Goal: Check status: Check status

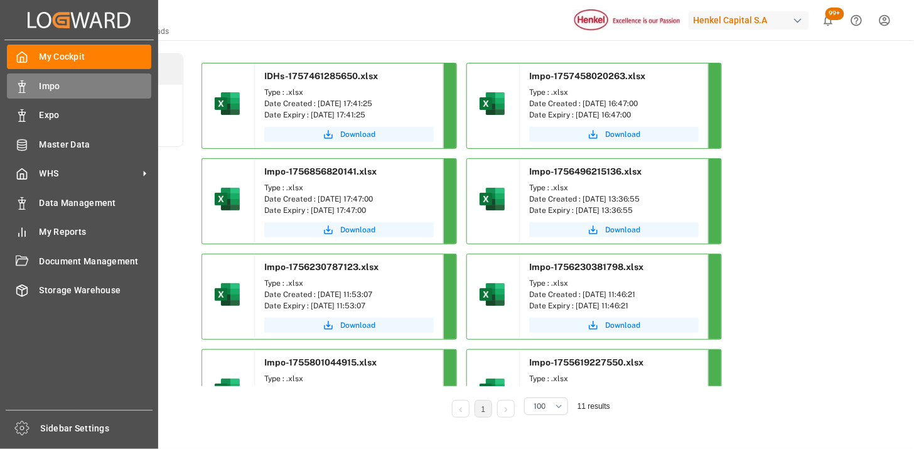
click at [40, 89] on span "Impo" at bounding box center [96, 86] width 112 height 13
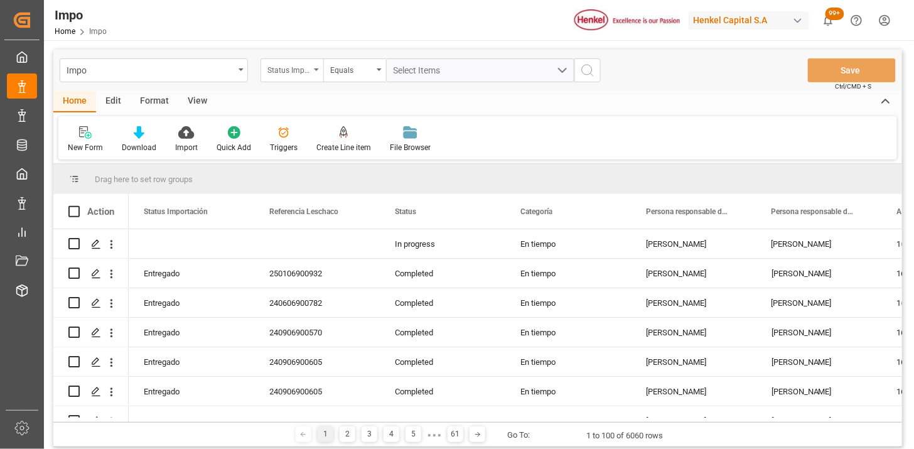
click at [302, 68] on div "Status Importación" at bounding box center [288, 69] width 43 height 14
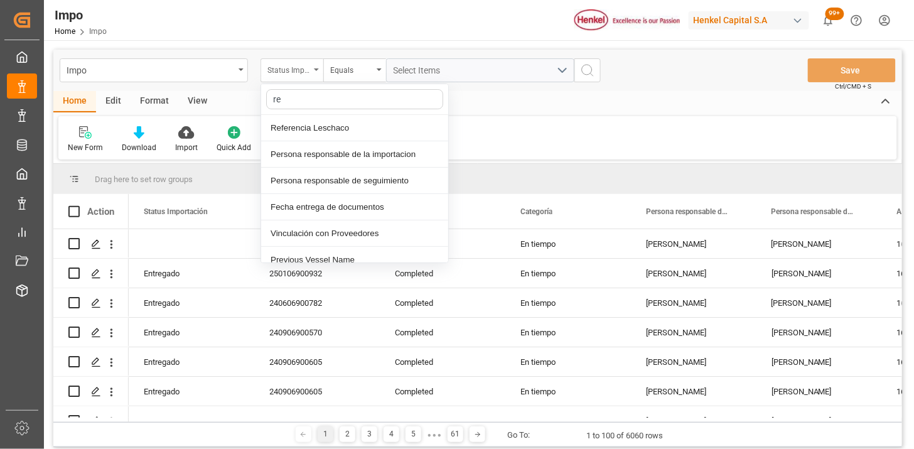
type input "ref"
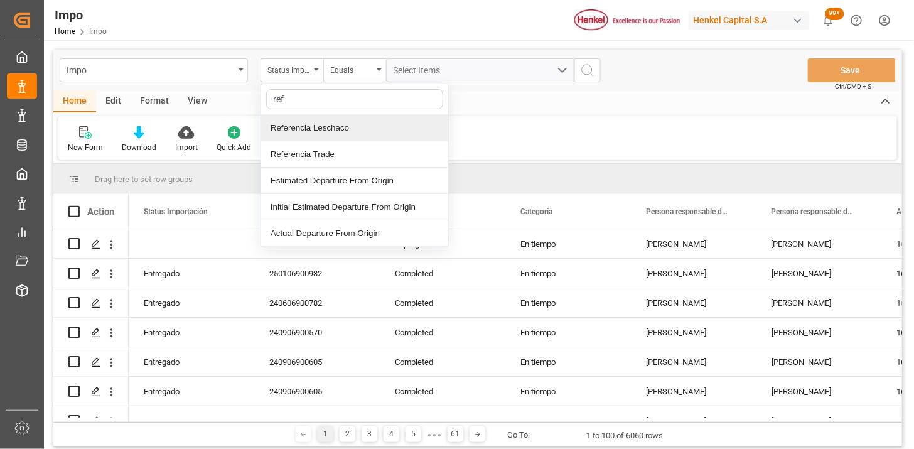
click at [316, 130] on div "Referencia Leschaco" at bounding box center [354, 128] width 187 height 26
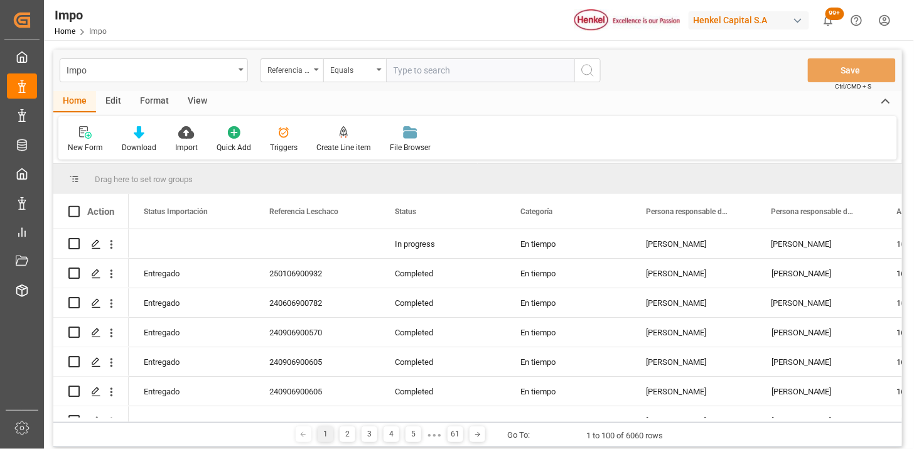
click at [459, 69] on input "text" at bounding box center [480, 70] width 188 height 24
type input "250906900481"
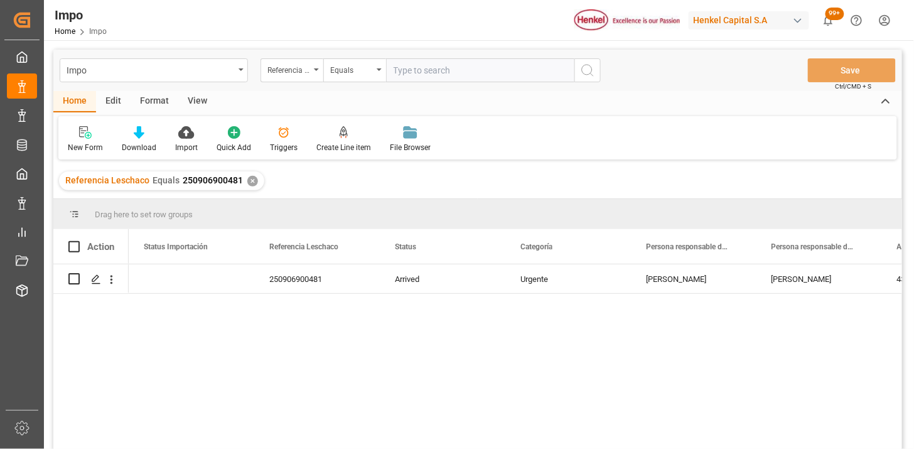
click at [205, 108] on div "View" at bounding box center [197, 101] width 38 height 21
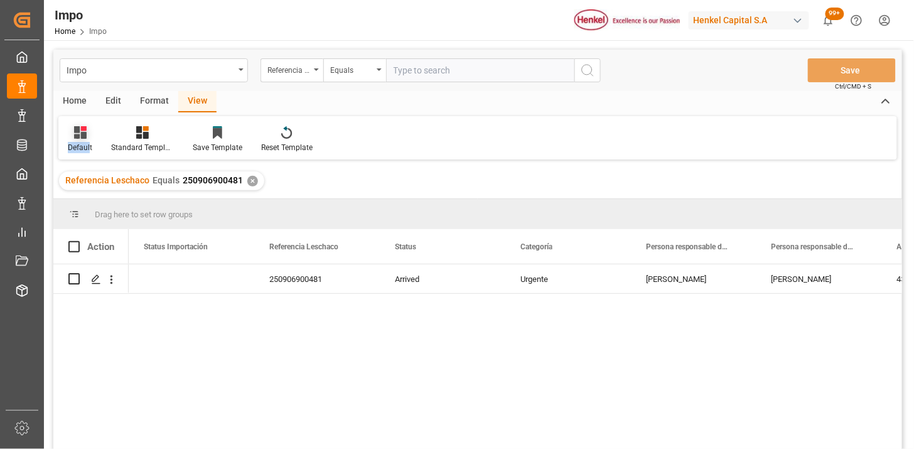
click at [90, 139] on div "Default" at bounding box center [79, 140] width 43 height 28
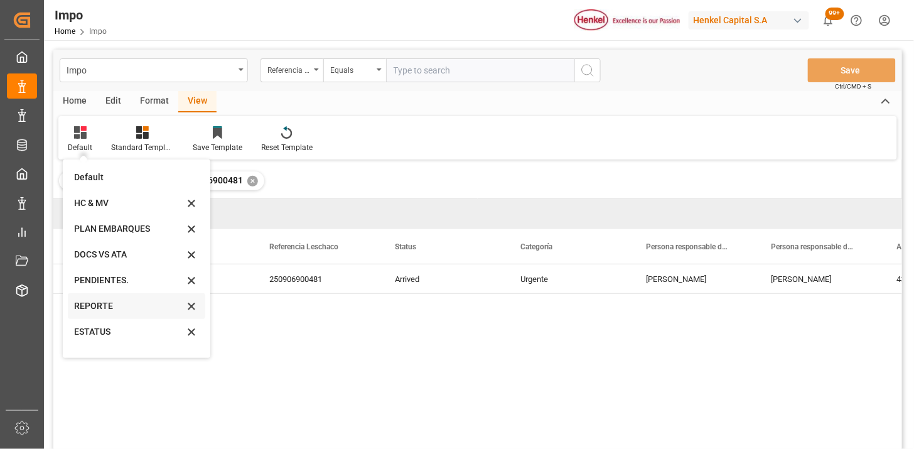
click at [129, 306] on div "REPORTE" at bounding box center [129, 305] width 110 height 13
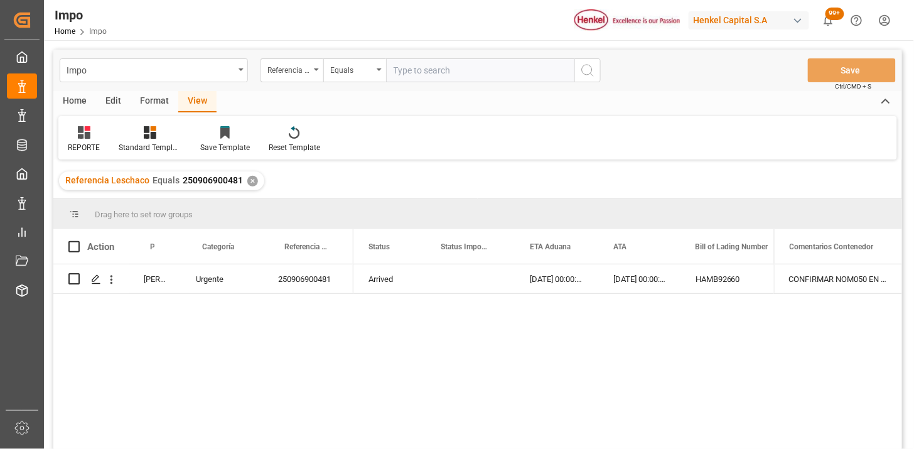
click at [379, 287] on div "Arrived" at bounding box center [389, 278] width 72 height 29
click at [151, 100] on div "Format" at bounding box center [155, 101] width 48 height 21
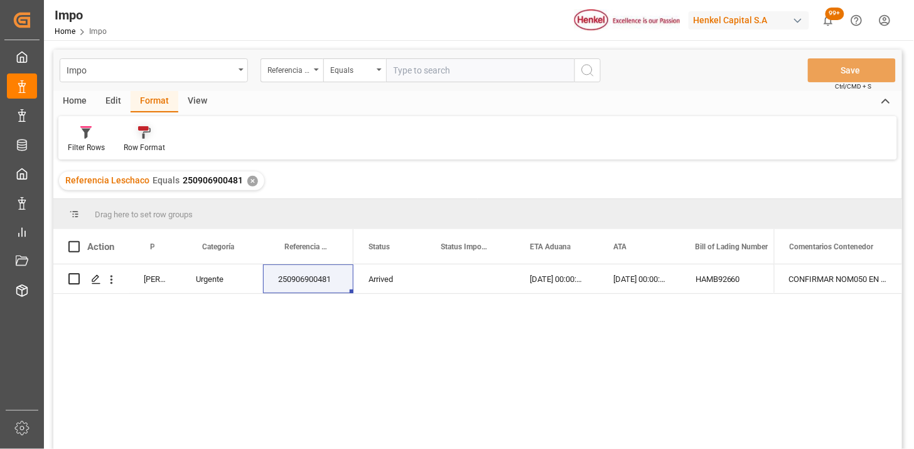
click at [143, 136] on icon at bounding box center [146, 133] width 8 height 11
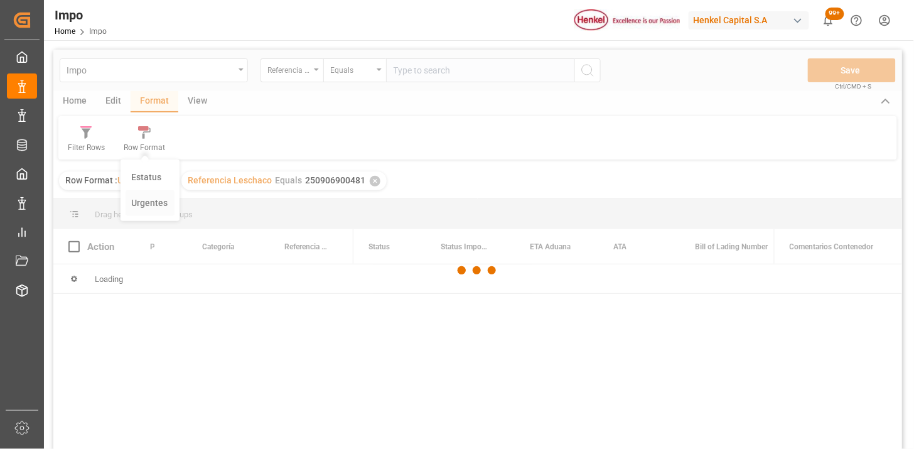
click at [147, 200] on div "Impo Referencia Leschaco Equals Save Ctrl/CMD + S Home Edit Format View Filter …" at bounding box center [477, 266] width 849 height 432
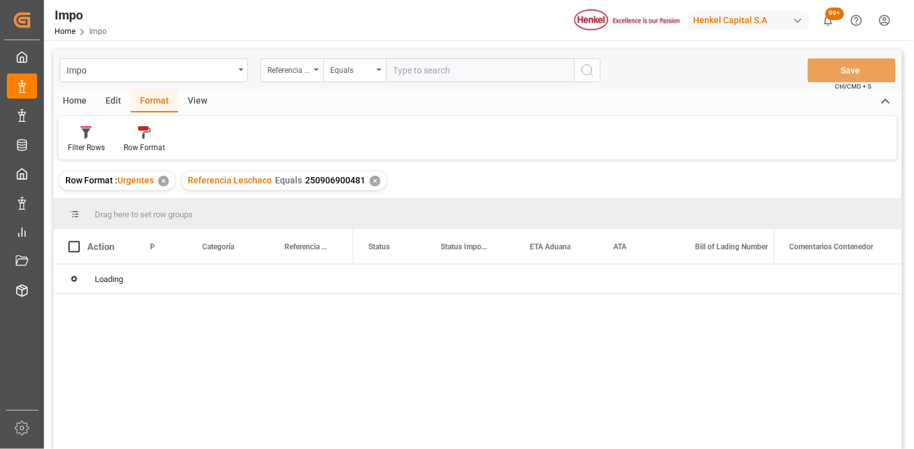
click at [199, 103] on div "View" at bounding box center [197, 101] width 38 height 21
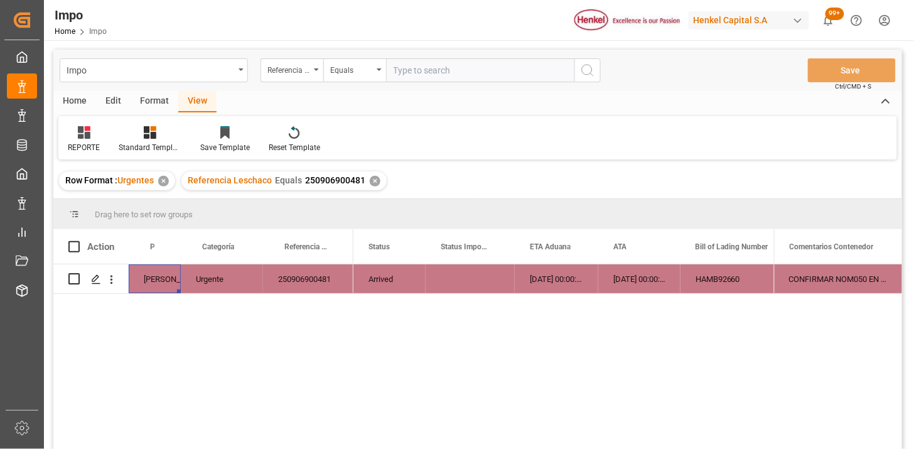
drag, startPoint x: 164, startPoint y: 290, endPoint x: 189, endPoint y: 291, distance: 24.5
click at [164, 291] on div "Martha Gonzalez" at bounding box center [155, 278] width 52 height 29
click at [204, 286] on div "Urgente" at bounding box center [222, 278] width 82 height 29
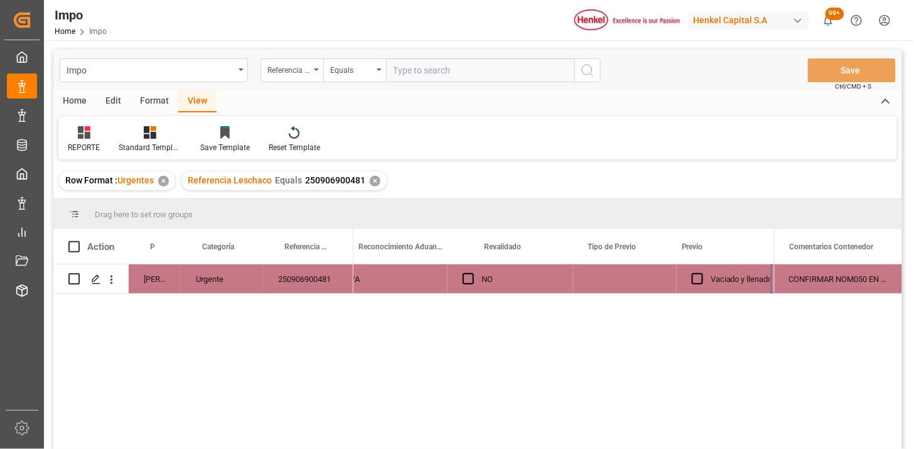
scroll to position [0, 1258]
click at [508, 282] on div "Press SPACE to select this row." at bounding box center [521, 278] width 104 height 29
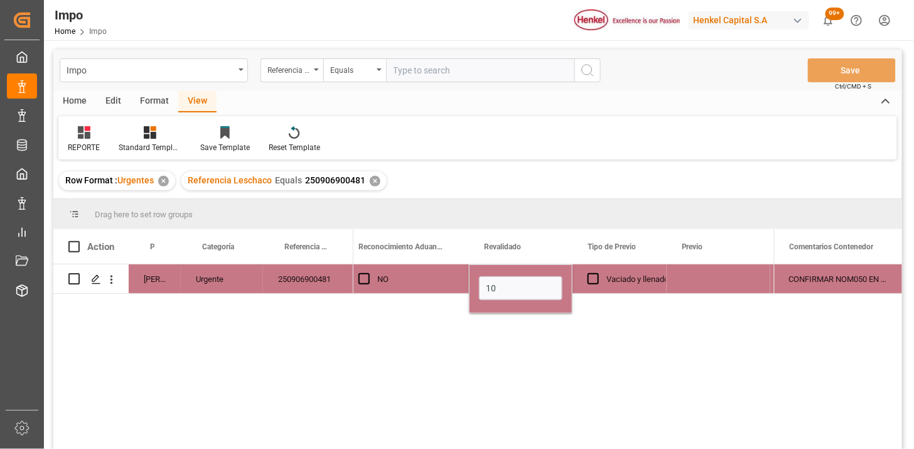
type input "10-09-2025"
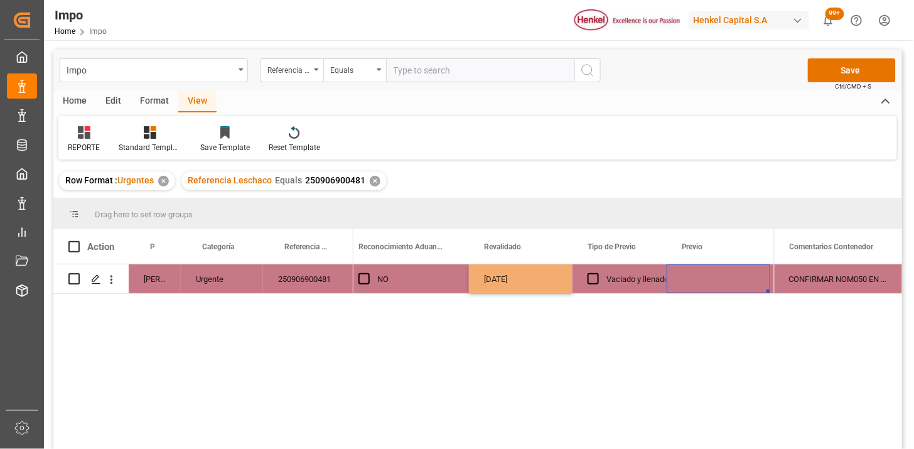
click at [697, 278] on div "Press SPACE to select this row." at bounding box center [719, 278] width 104 height 29
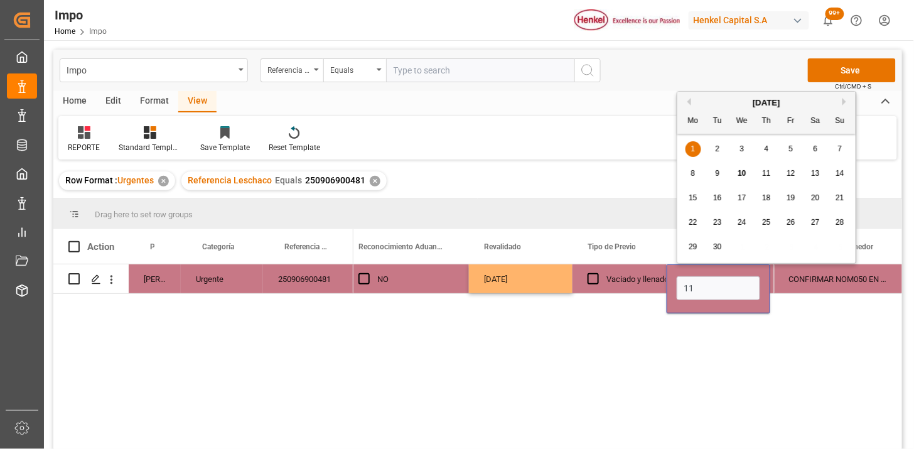
type input "11-09-2025"
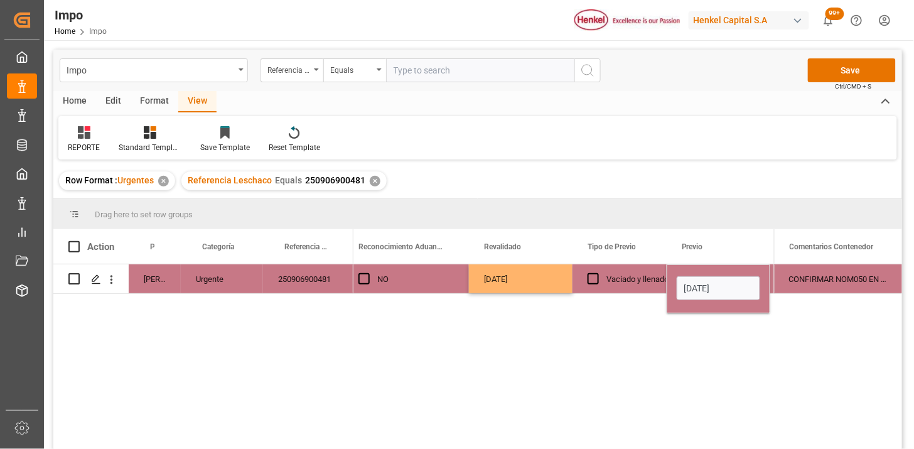
click at [617, 279] on div "Vaciado y llenado" at bounding box center [637, 279] width 62 height 29
